Goal: Task Accomplishment & Management: Manage account settings

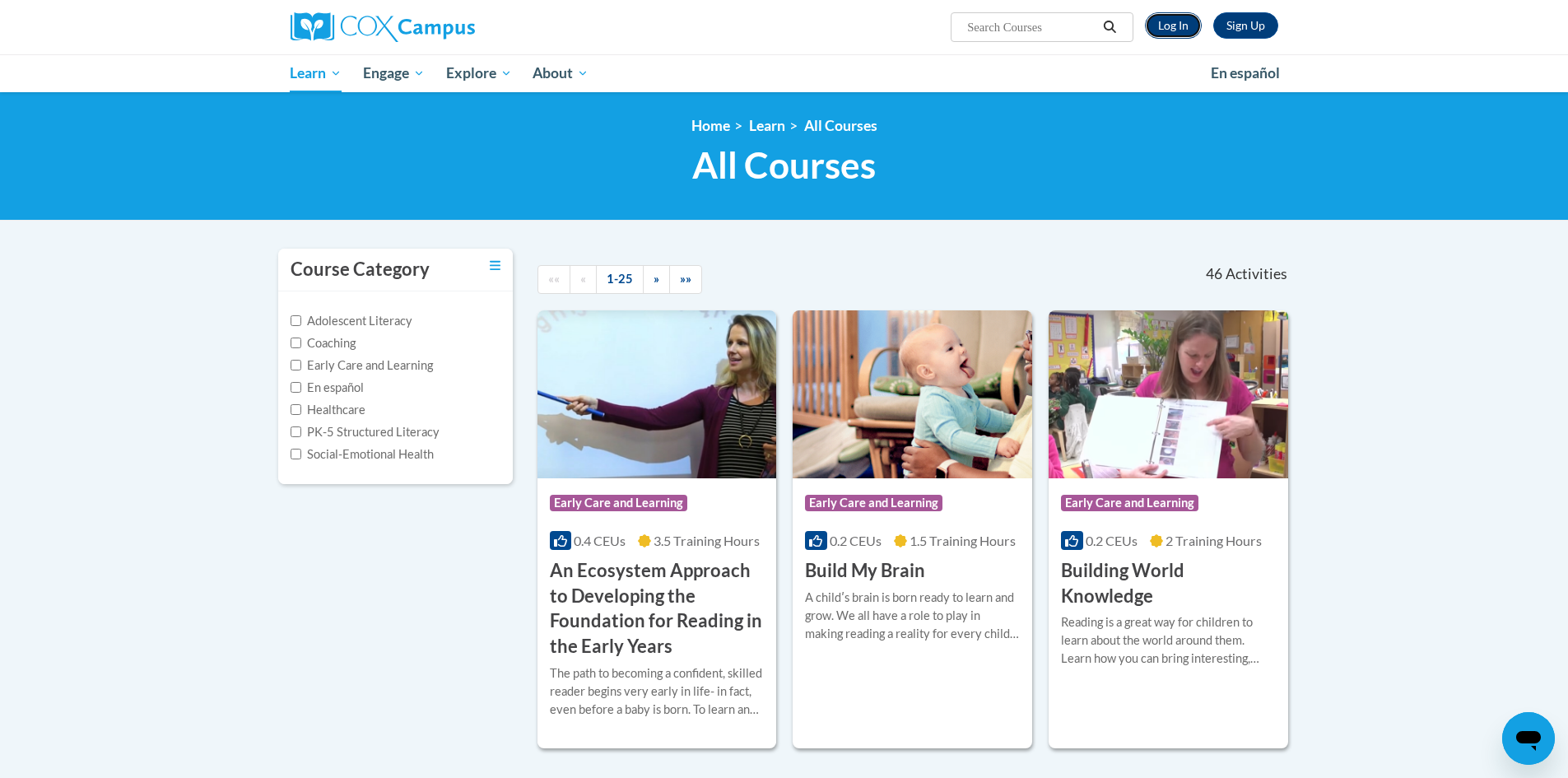
click at [1172, 25] on link "Log In" at bounding box center [1173, 26] width 57 height 27
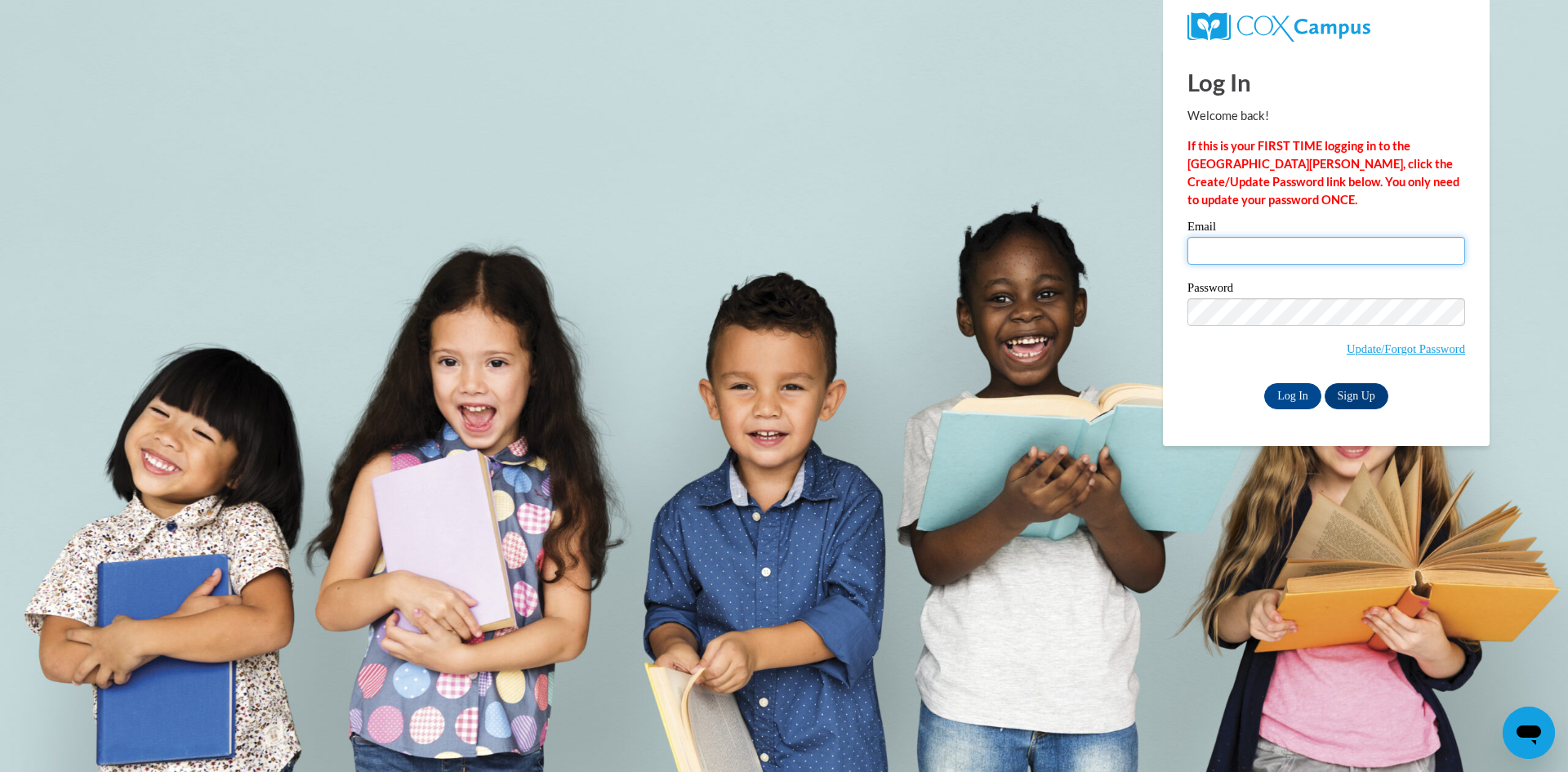
drag, startPoint x: 0, startPoint y: 0, endPoint x: 1264, endPoint y: 249, distance: 1288.3
click at [1264, 249] on input "Email" at bounding box center [1326, 251] width 278 height 28
type input "[PERSON_NAME][EMAIL_ADDRESS][PERSON_NAME][DOMAIN_NAME]"
click at [1264, 383] on input "Log In" at bounding box center [1292, 396] width 57 height 26
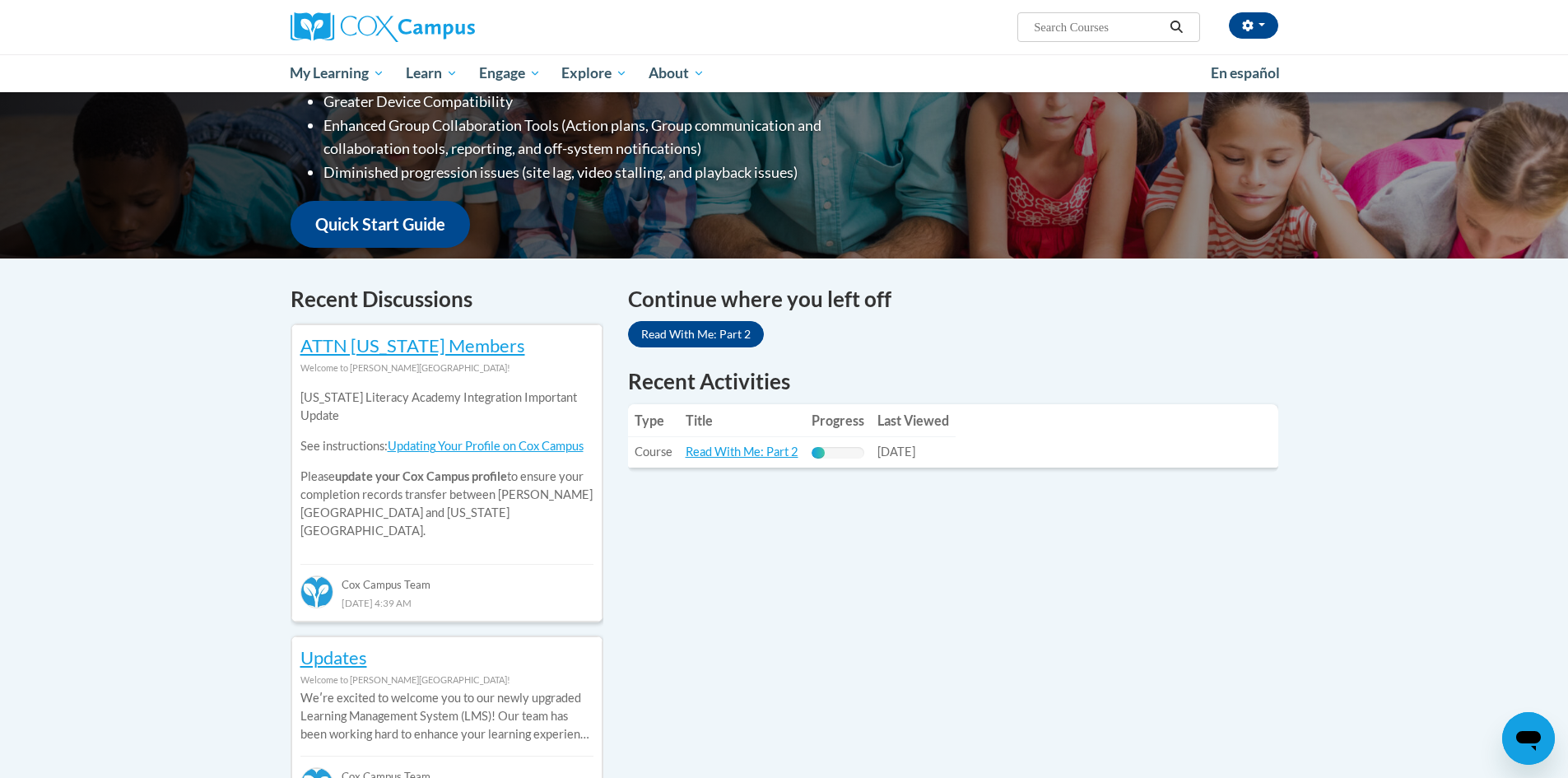
scroll to position [329, 0]
